Goal: Task Accomplishment & Management: Use online tool/utility

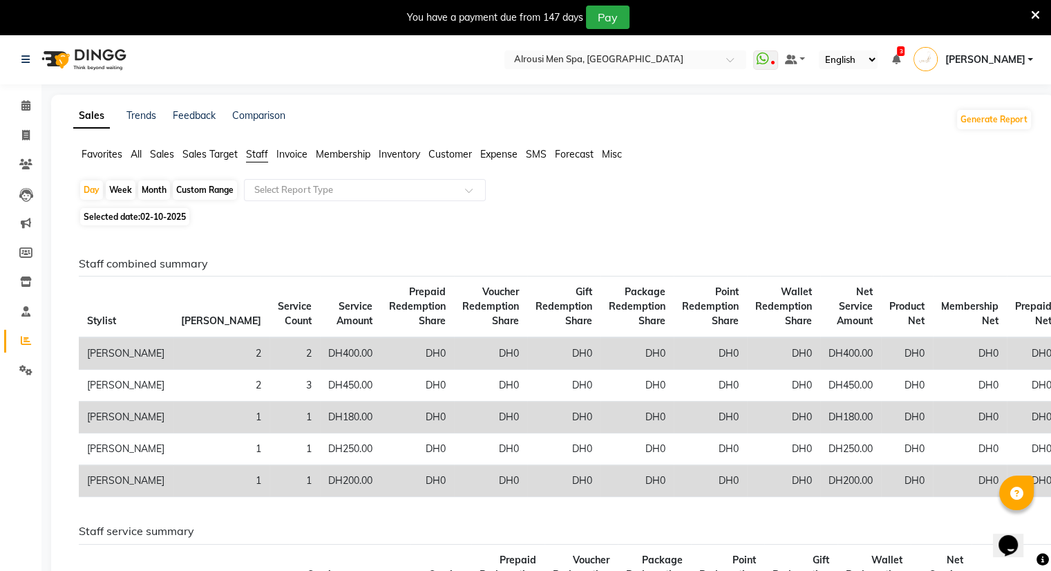
click at [163, 155] on span "Sales" at bounding box center [162, 154] width 24 height 12
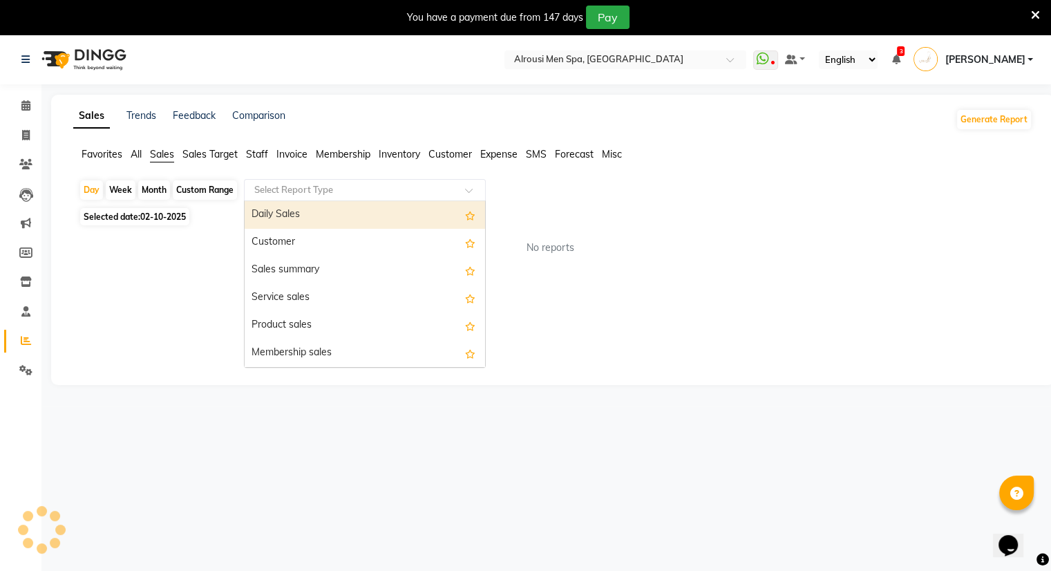
click at [345, 194] on input "text" at bounding box center [351, 190] width 199 height 14
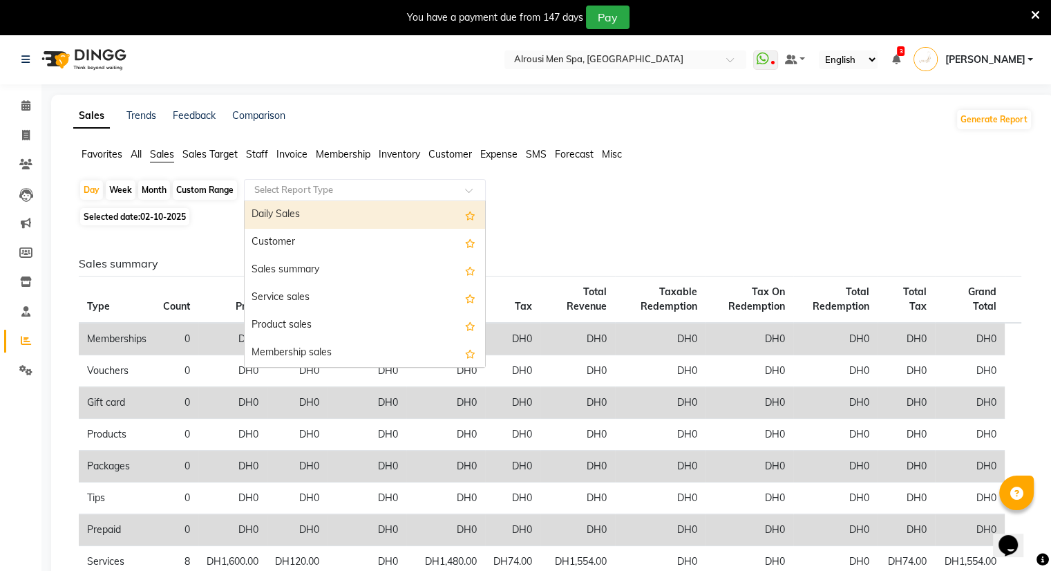
click at [326, 216] on div "Daily Sales" at bounding box center [365, 215] width 240 height 28
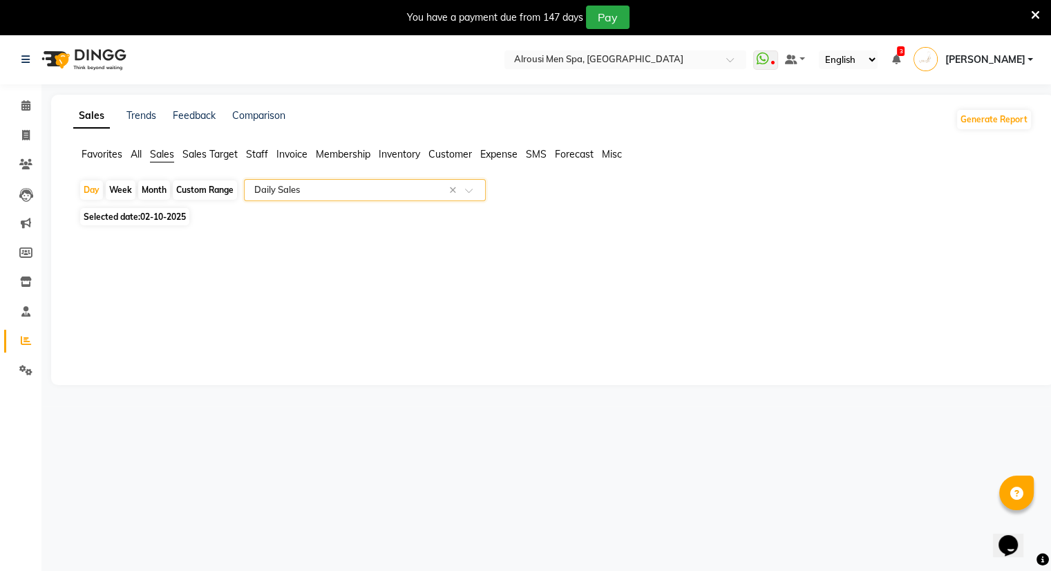
select select "full_report"
select select "csv"
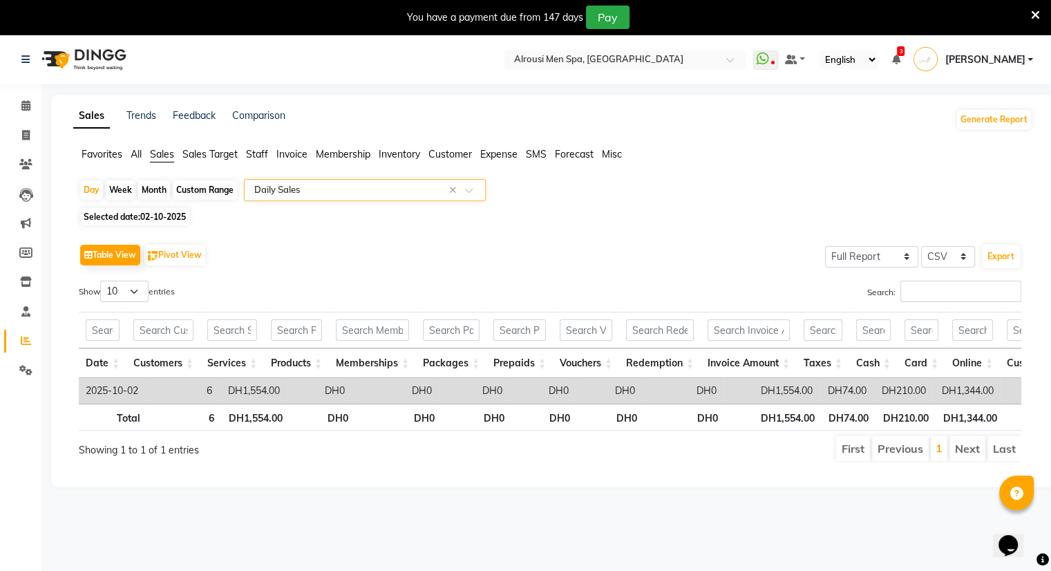
click at [155, 183] on div "Month" at bounding box center [154, 189] width 32 height 19
select select "10"
select select "2025"
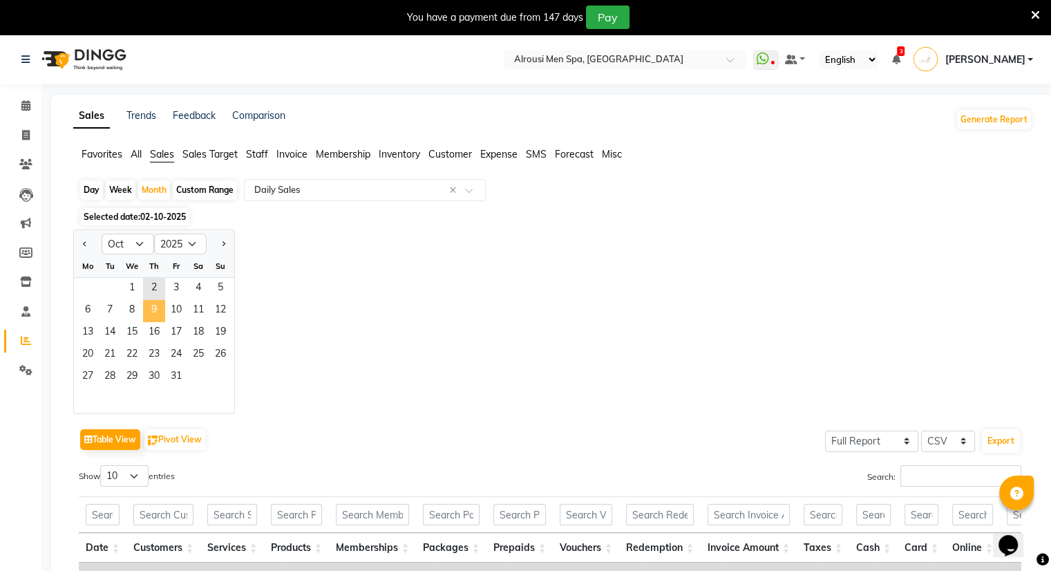
click at [163, 313] on span "9" at bounding box center [154, 311] width 22 height 22
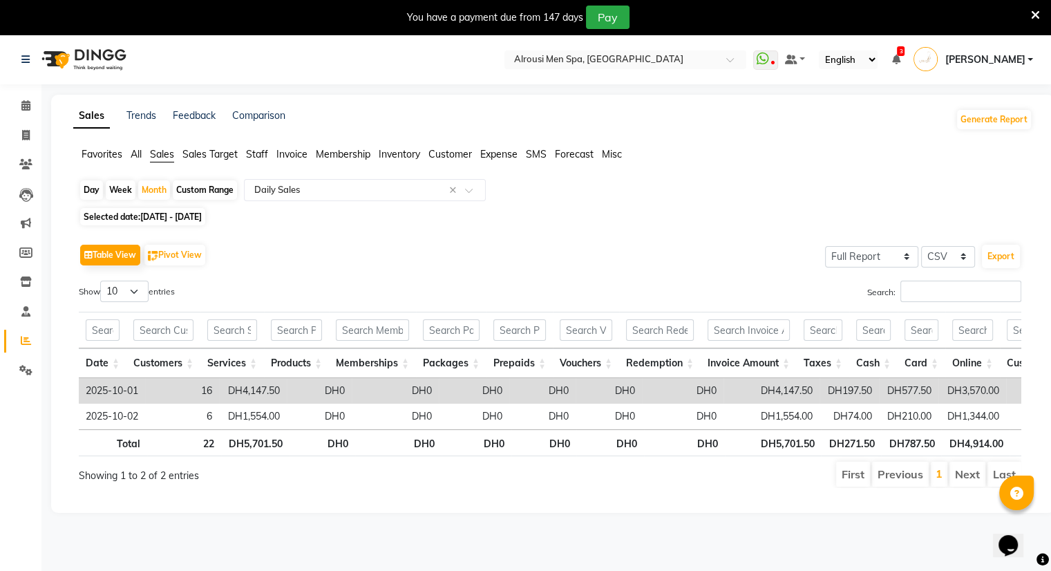
scroll to position [0, 296]
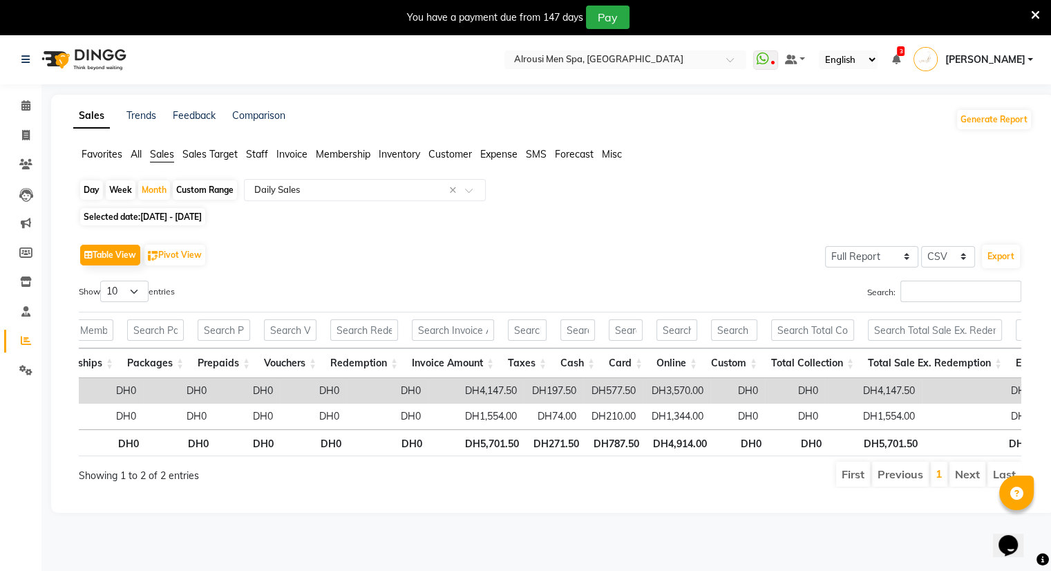
click at [205, 211] on span "Selected date: [DATE] - [DATE]" at bounding box center [142, 216] width 125 height 17
select select "10"
select select "2025"
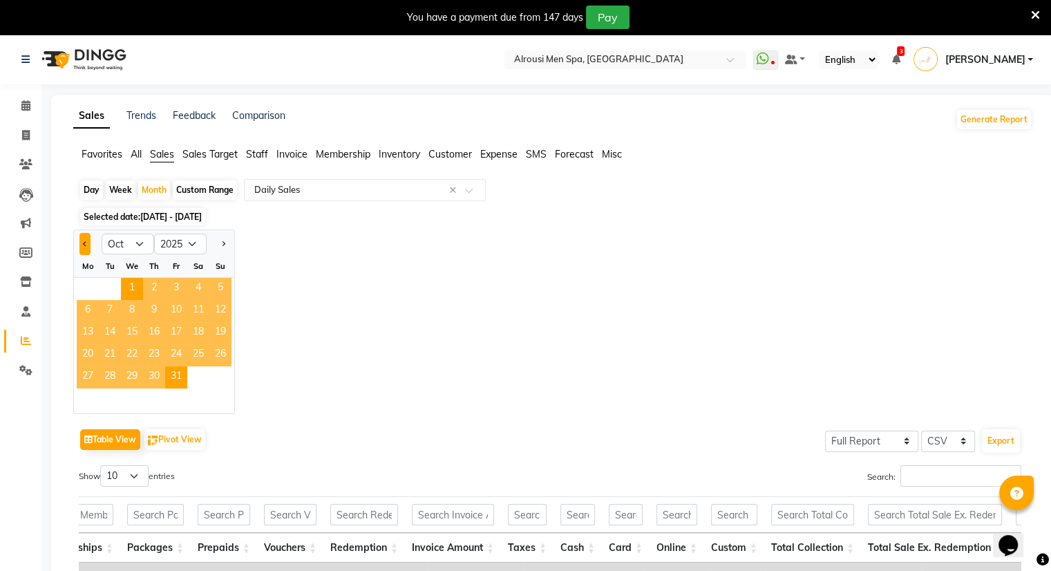
click at [83, 238] on button "Previous month" at bounding box center [84, 244] width 11 height 22
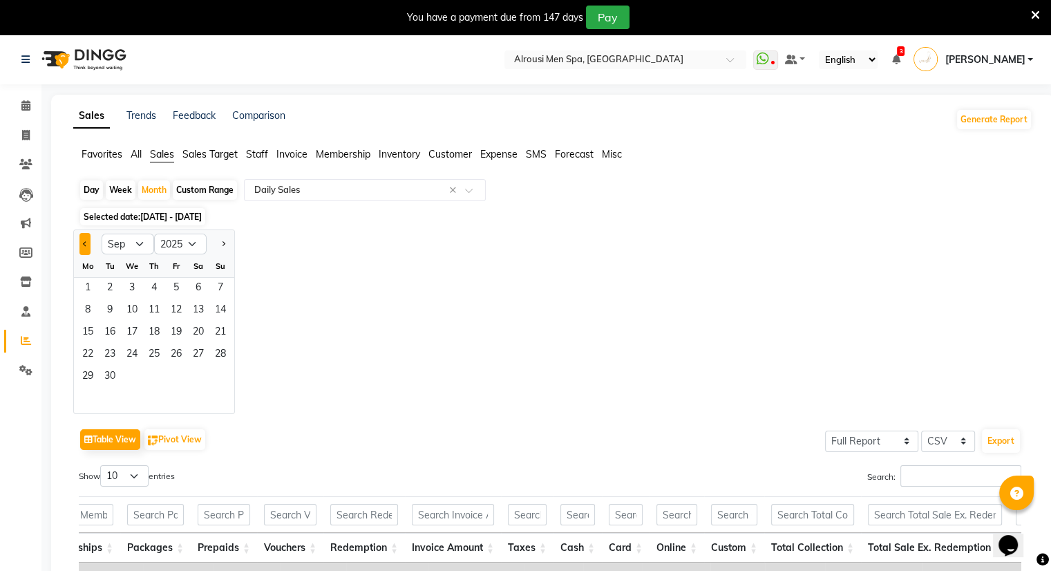
click at [79, 245] on button "Previous month" at bounding box center [84, 244] width 11 height 22
click at [230, 251] on div at bounding box center [221, 244] width 28 height 22
click at [230, 249] on div at bounding box center [221, 244] width 28 height 22
click at [225, 247] on button "Next month" at bounding box center [223, 244] width 11 height 22
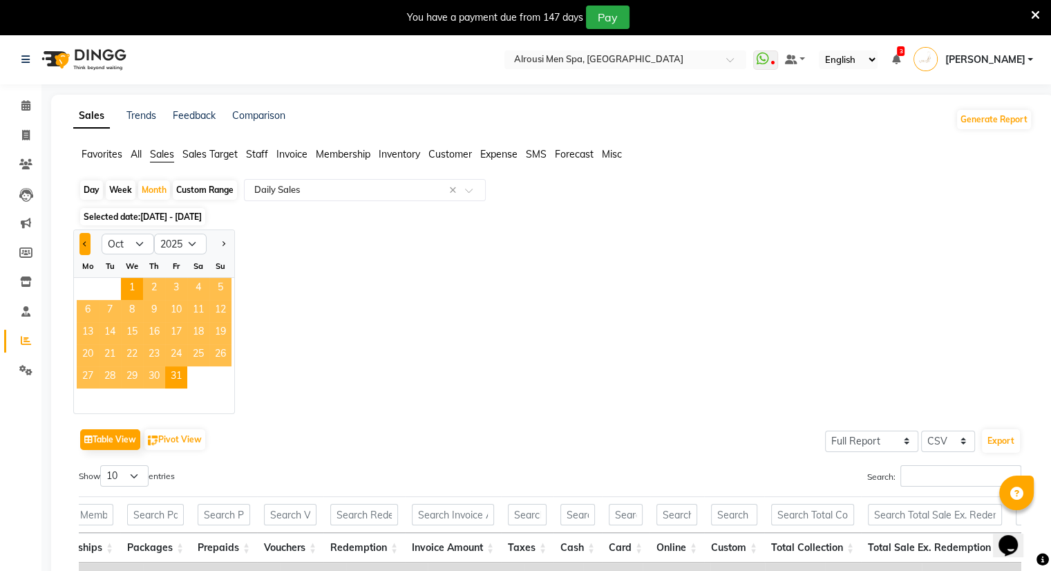
click at [82, 249] on button "Previous month" at bounding box center [84, 244] width 11 height 22
select select "9"
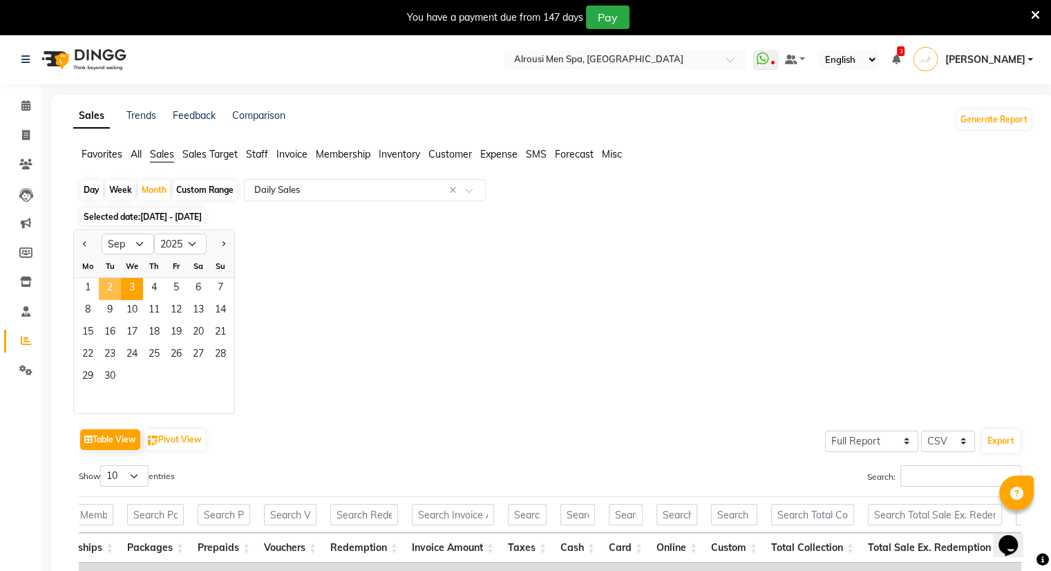
click at [130, 300] on span "10" at bounding box center [132, 311] width 22 height 22
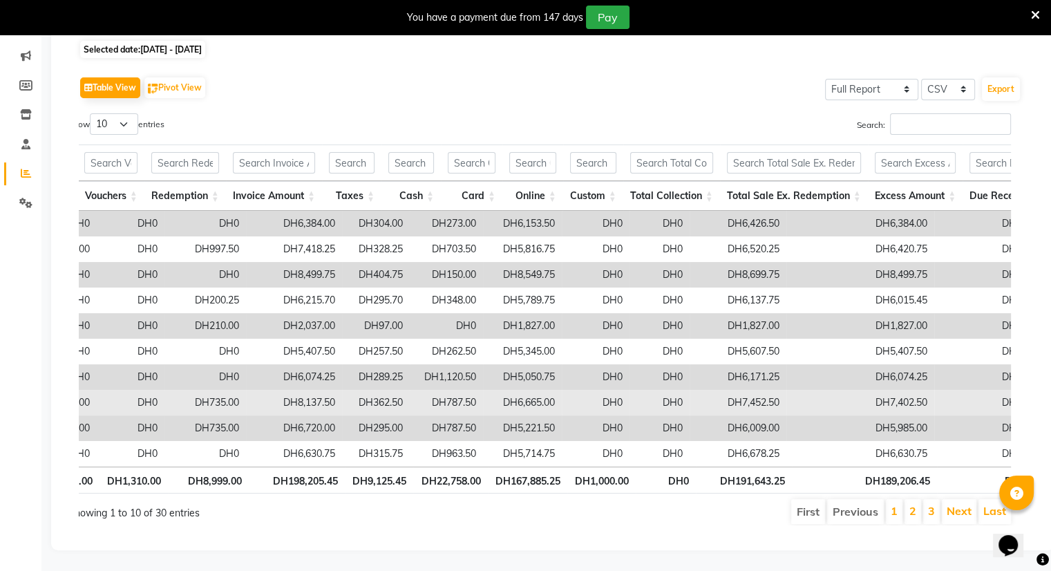
scroll to position [187, 0]
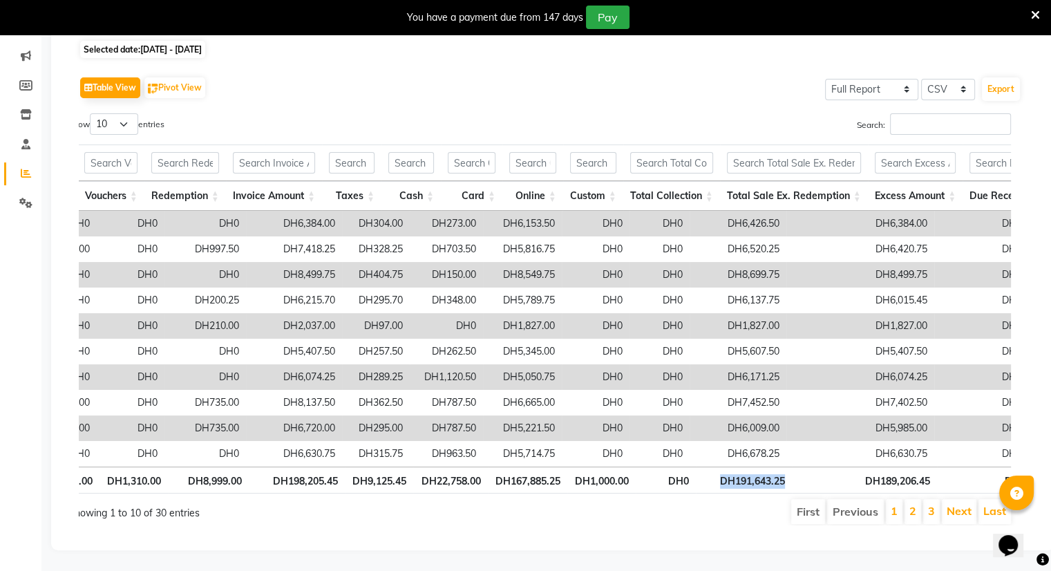
drag, startPoint x: 800, startPoint y: 462, endPoint x: 718, endPoint y: 474, distance: 83.1
click at [718, 474] on tr "Total 607 DH176,304.45 DH6,342.00 DH0 DH0 DH5,250.00 DH1,310.00 DH8,999.00 DH19…" at bounding box center [853, 479] width 2536 height 27
click at [718, 474] on th "DH191,643.25" at bounding box center [744, 479] width 96 height 27
drag, startPoint x: 718, startPoint y: 474, endPoint x: 809, endPoint y: 466, distance: 91.6
click at [809, 466] on tr "Total 607 DH176,304.45 DH6,342.00 DH0 DH0 DH5,250.00 DH1,310.00 DH8,999.00 DH19…" at bounding box center [853, 479] width 2536 height 27
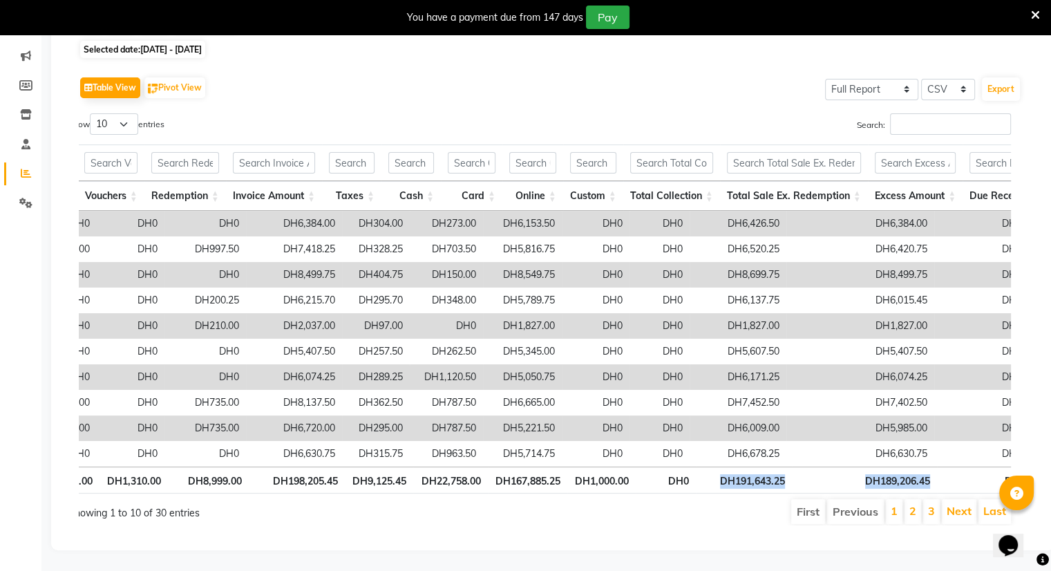
click at [809, 466] on th "DH189,206.45" at bounding box center [864, 479] width 145 height 27
drag, startPoint x: 809, startPoint y: 466, endPoint x: 716, endPoint y: 476, distance: 93.9
click at [716, 476] on tr "Total 607 DH176,304.45 DH6,342.00 DH0 DH0 DH5,250.00 DH1,310.00 DH8,999.00 DH19…" at bounding box center [853, 479] width 2536 height 27
click at [716, 476] on th "DH191,643.25" at bounding box center [744, 479] width 96 height 27
